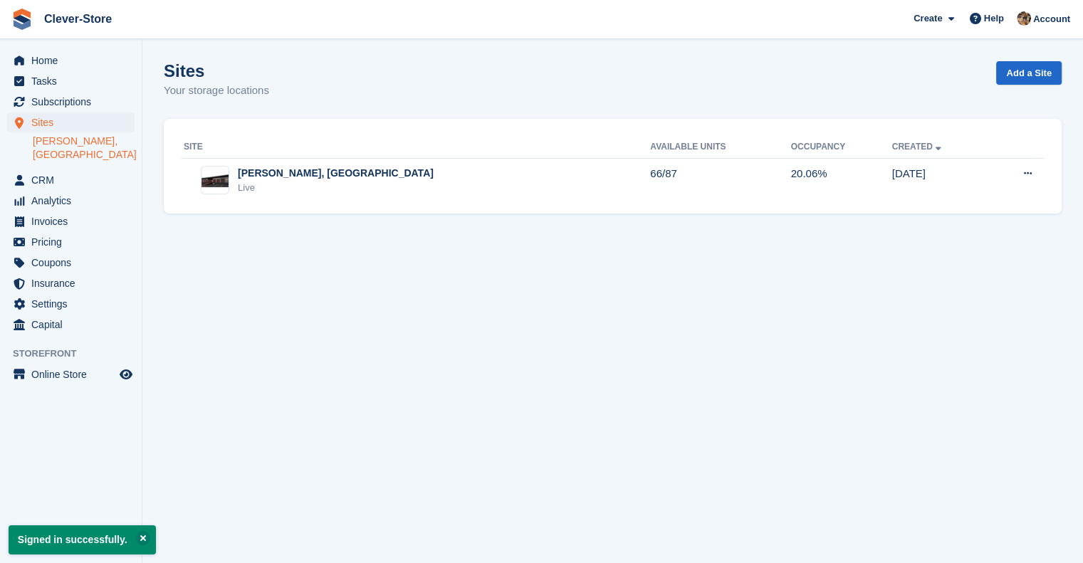
click at [74, 145] on link "[PERSON_NAME], [GEOGRAPHIC_DATA]" at bounding box center [84, 148] width 102 height 27
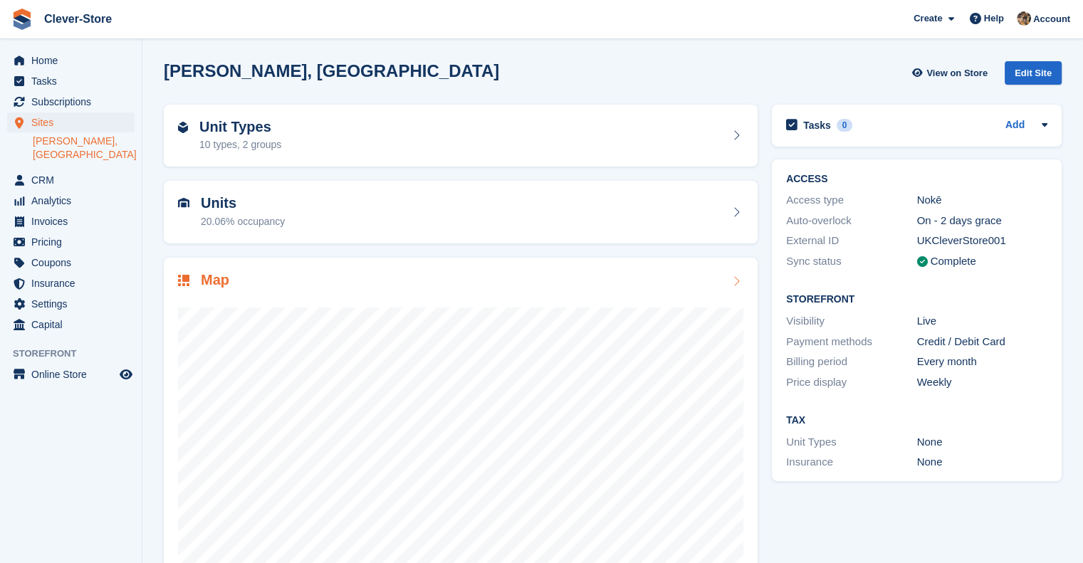
click at [216, 282] on h2 "Map" at bounding box center [215, 280] width 28 height 16
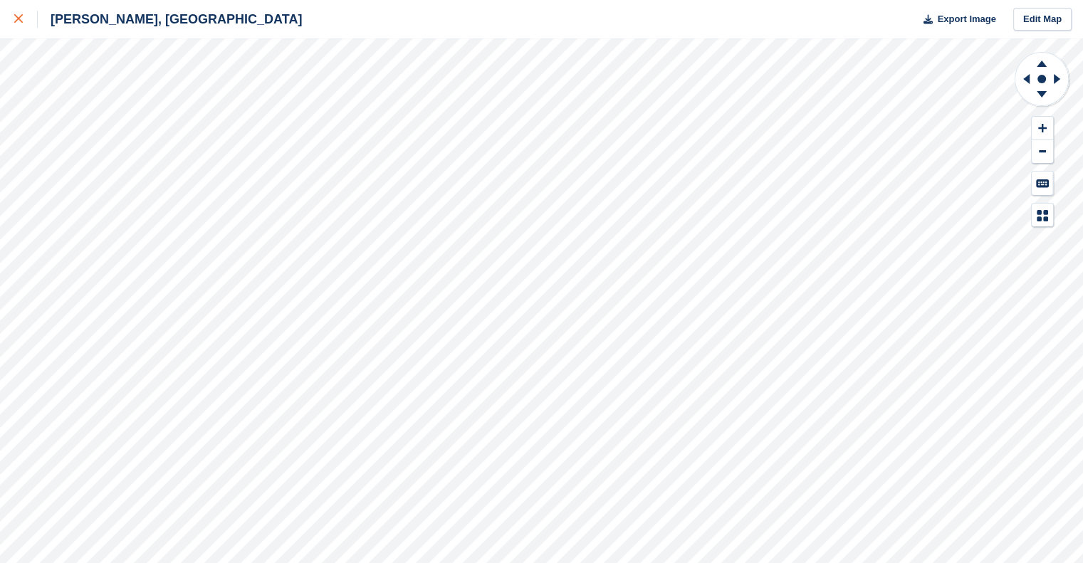
click at [23, 23] on div at bounding box center [25, 19] width 23 height 17
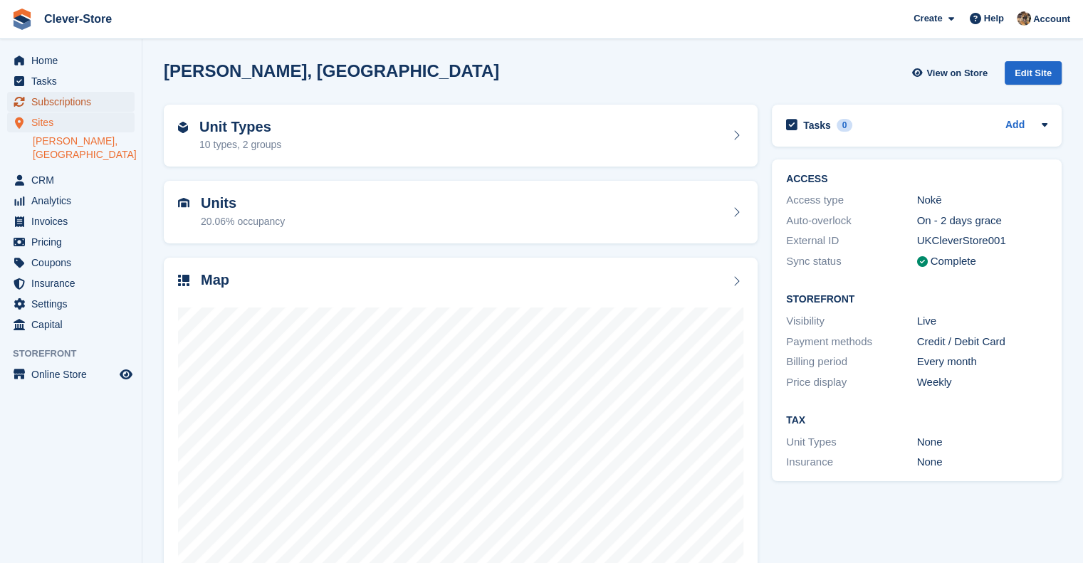
click at [66, 100] on span "Subscriptions" at bounding box center [73, 102] width 85 height 20
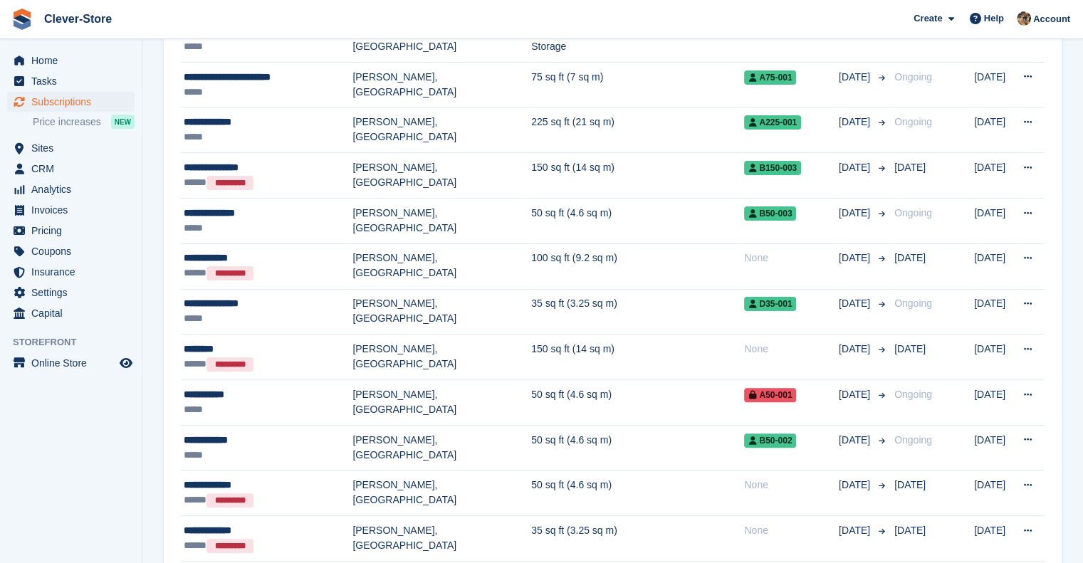
scroll to position [295, 0]
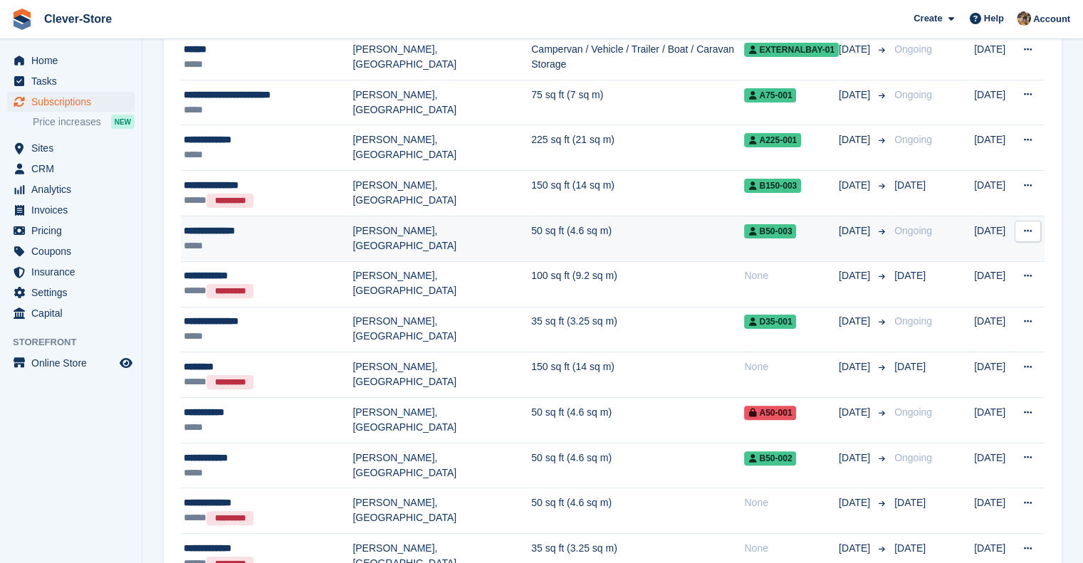
click at [228, 231] on div "**********" at bounding box center [268, 231] width 169 height 15
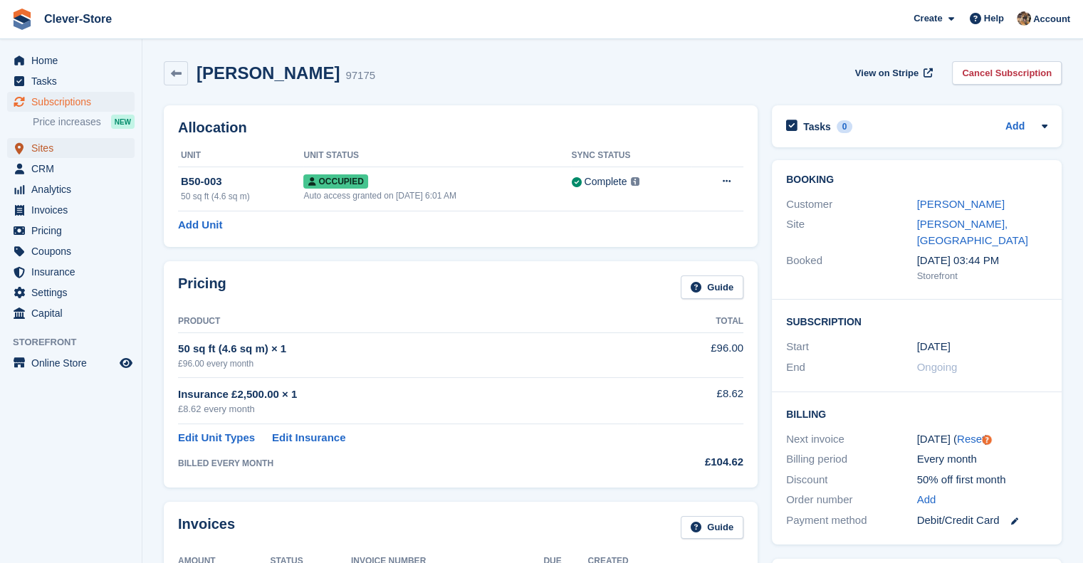
click at [48, 153] on span "Sites" at bounding box center [73, 148] width 85 height 20
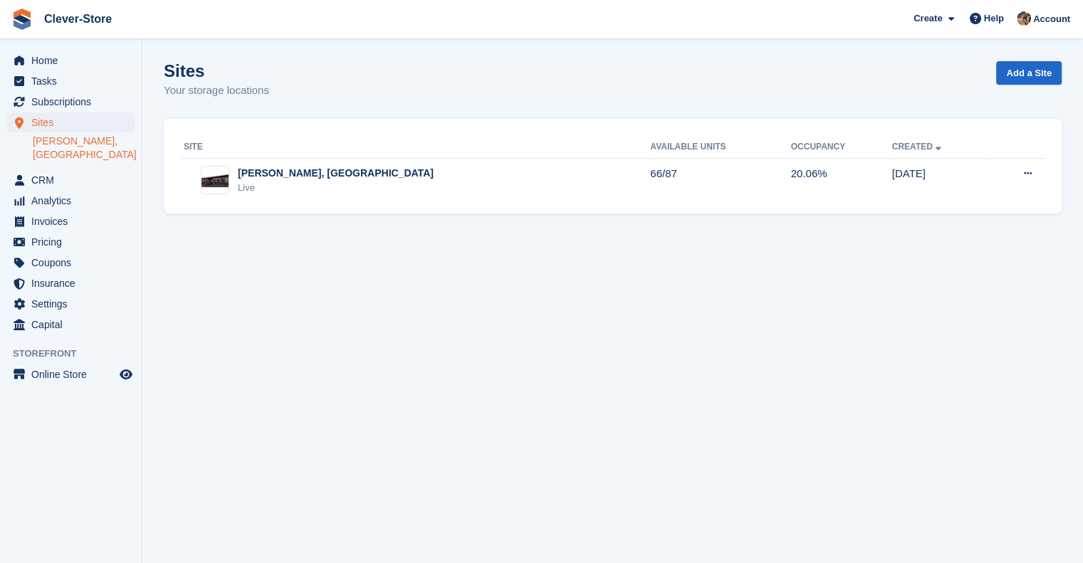
click at [81, 147] on link "[PERSON_NAME], [GEOGRAPHIC_DATA]" at bounding box center [84, 148] width 102 height 27
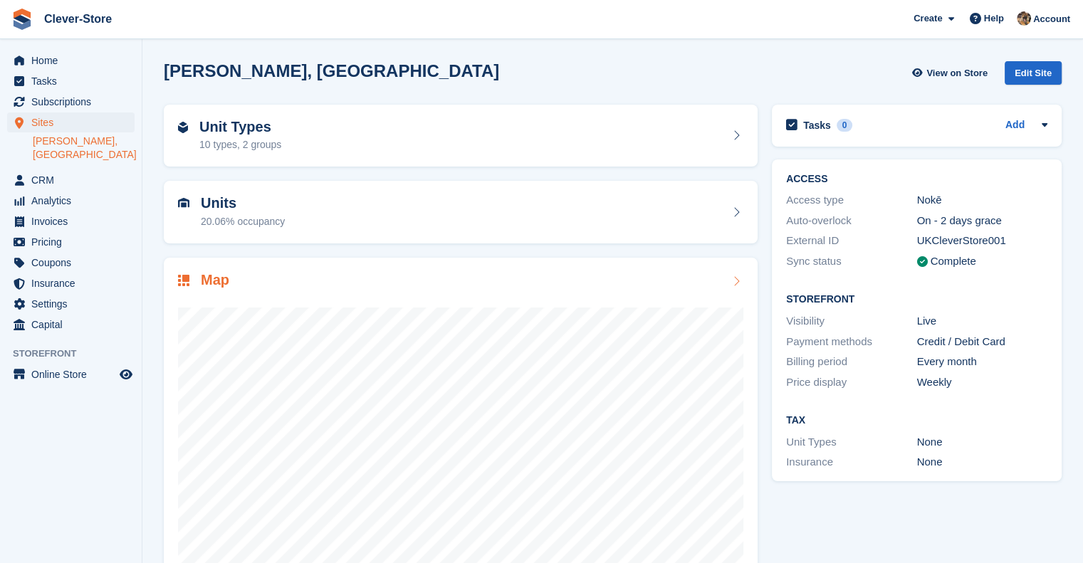
click at [211, 283] on h2 "Map" at bounding box center [215, 280] width 28 height 16
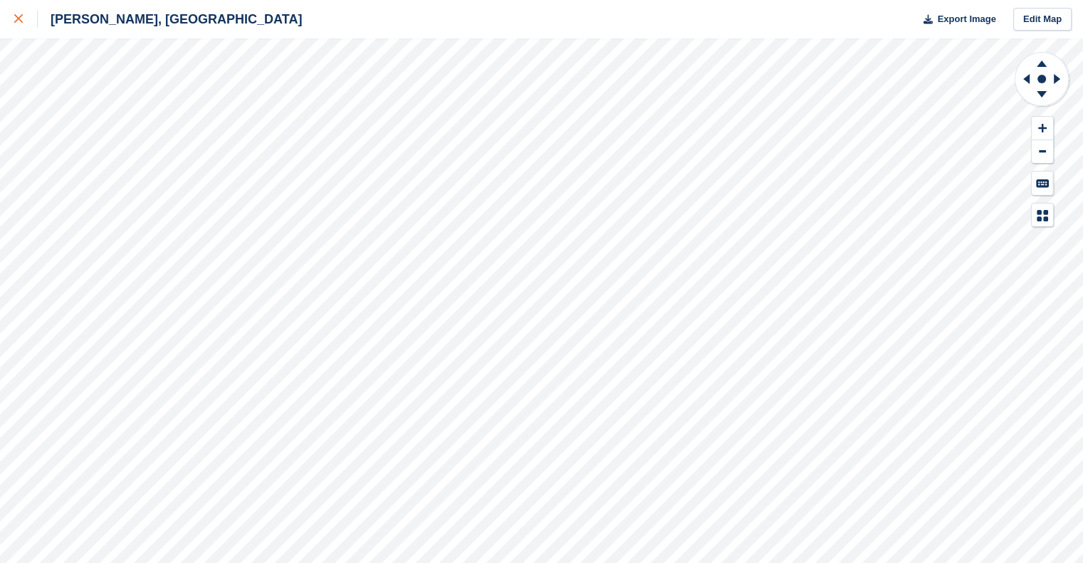
click at [16, 21] on icon at bounding box center [18, 18] width 9 height 9
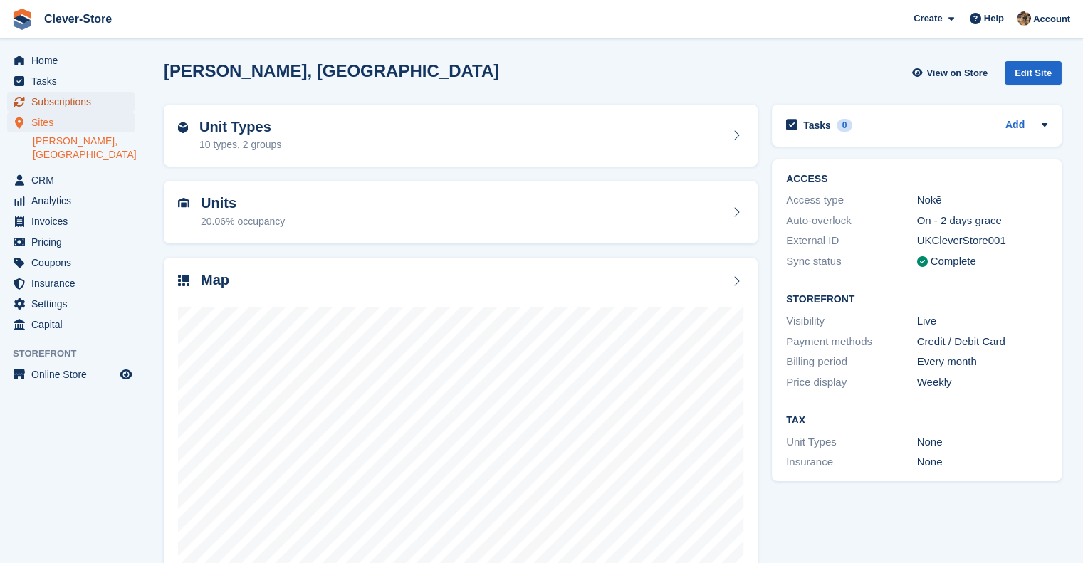
click at [55, 99] on span "Subscriptions" at bounding box center [73, 102] width 85 height 20
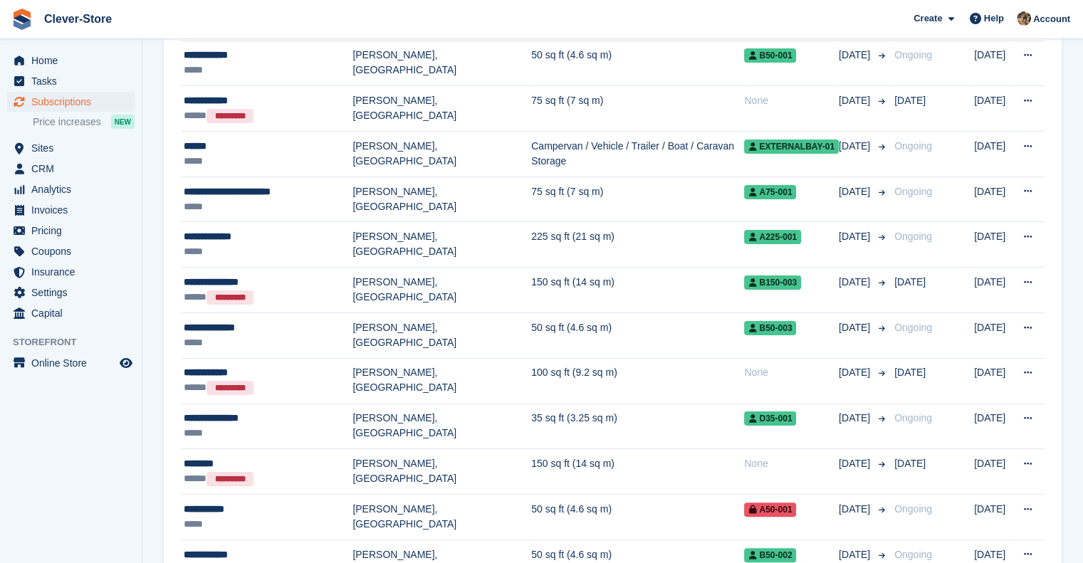
scroll to position [206, 0]
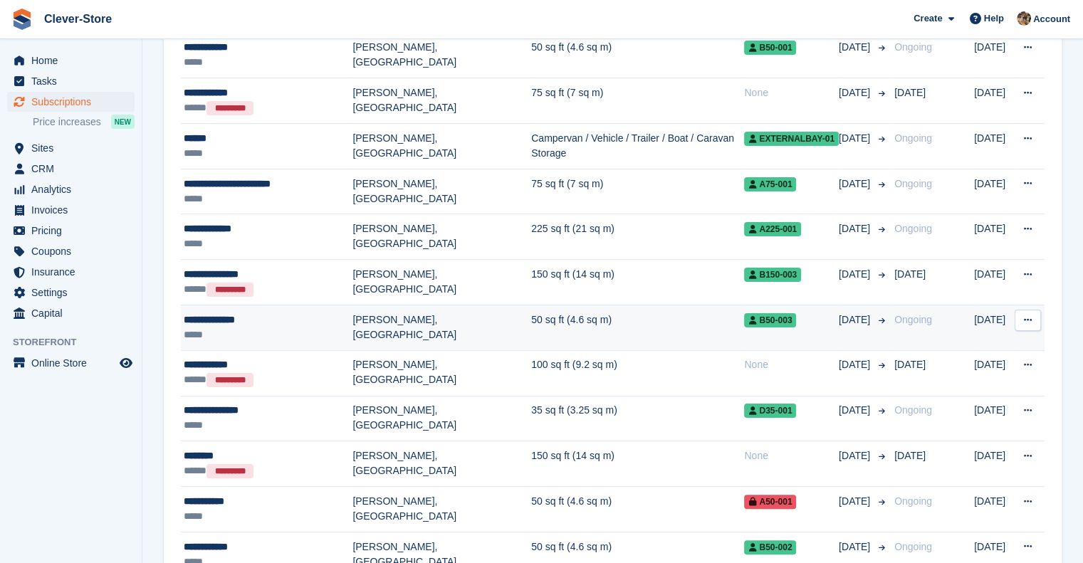
click at [1030, 317] on icon at bounding box center [1028, 319] width 8 height 9
click at [971, 357] on div "View customer Cancel subscription" at bounding box center [972, 364] width 137 height 62
click at [965, 352] on p "View customer" at bounding box center [973, 348] width 124 height 19
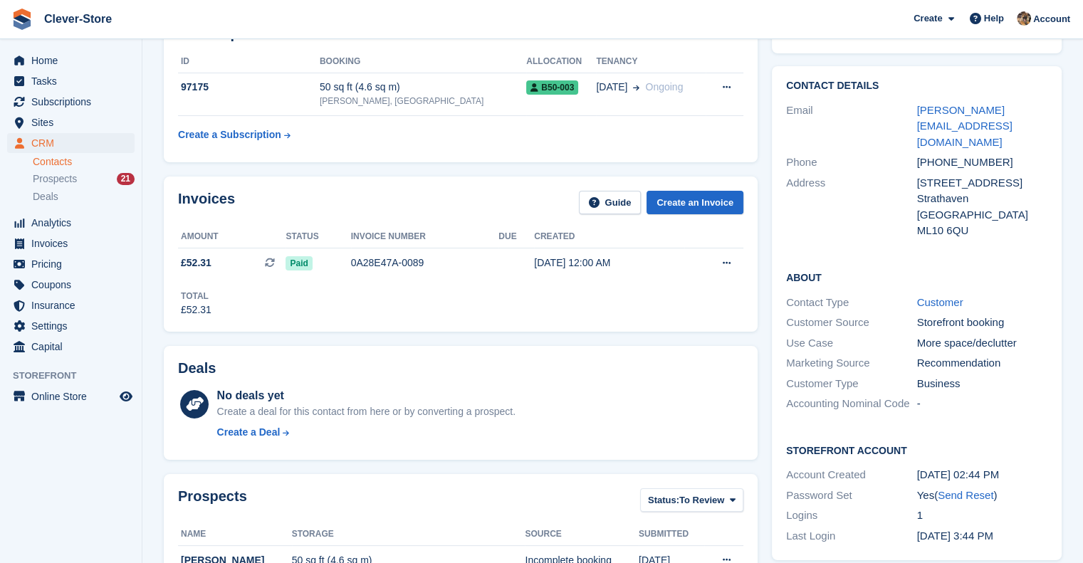
scroll to position [81, 0]
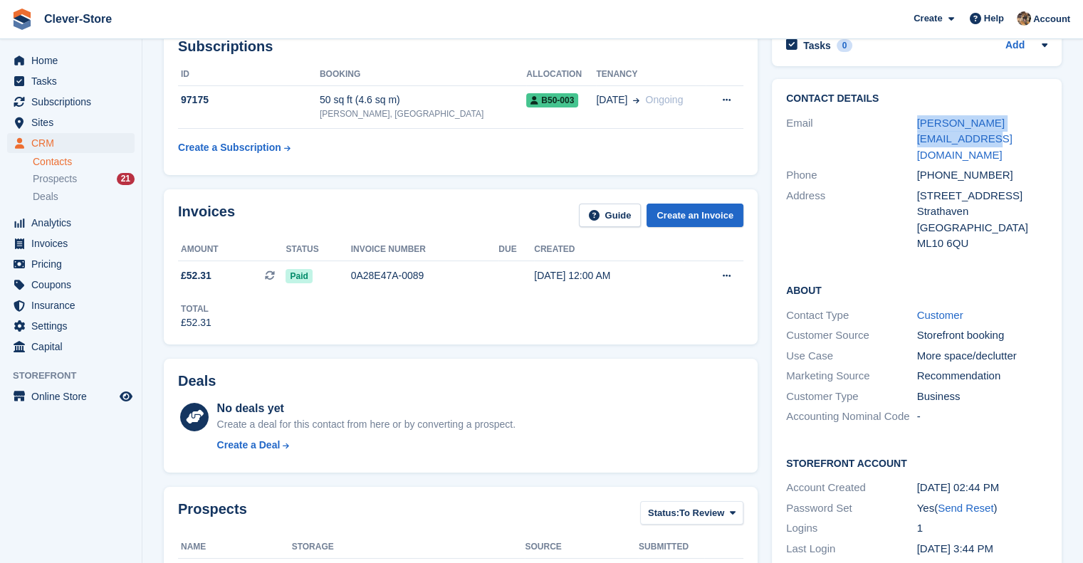
drag, startPoint x: 1047, startPoint y: 126, endPoint x: 914, endPoint y: 126, distance: 133.9
click at [914, 126] on div "Contact Details Email [PERSON_NAME][EMAIL_ADDRESS][DOMAIN_NAME] Phone [PHONE_NU…" at bounding box center [917, 173] width 290 height 189
copy div "[PERSON_NAME][EMAIL_ADDRESS][DOMAIN_NAME]"
